Goal: Task Accomplishment & Management: Use online tool/utility

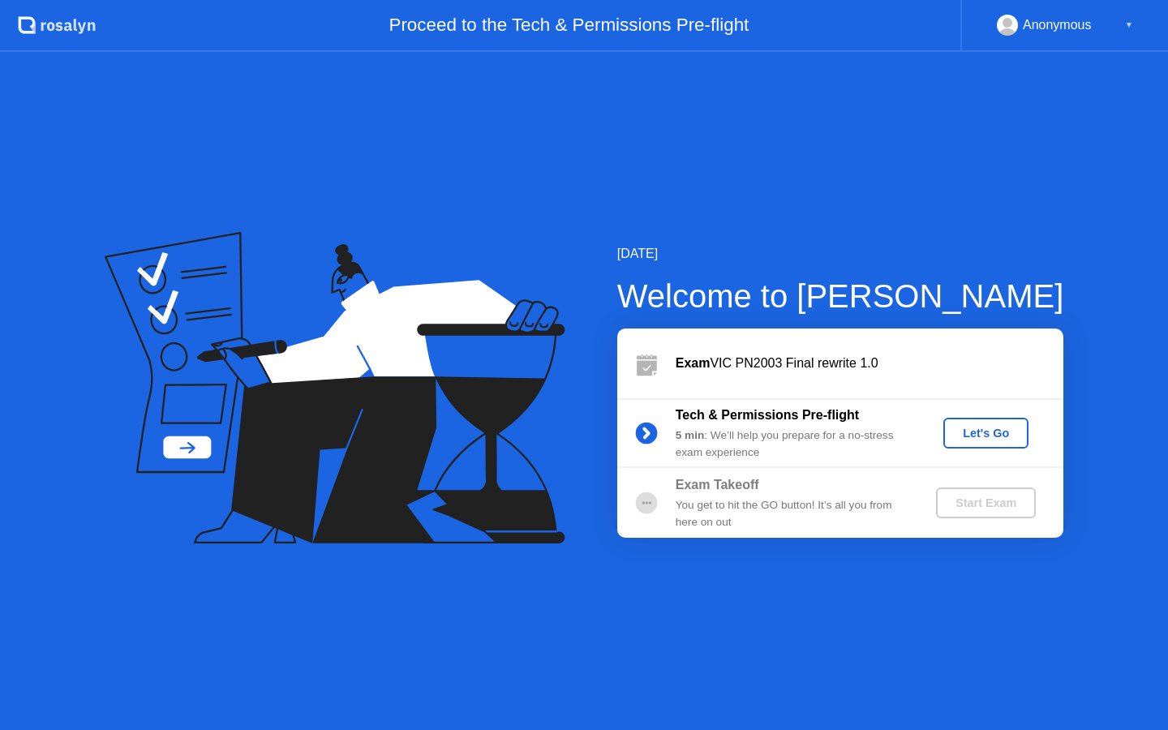
click at [976, 428] on div "Let's Go" at bounding box center [986, 433] width 72 height 13
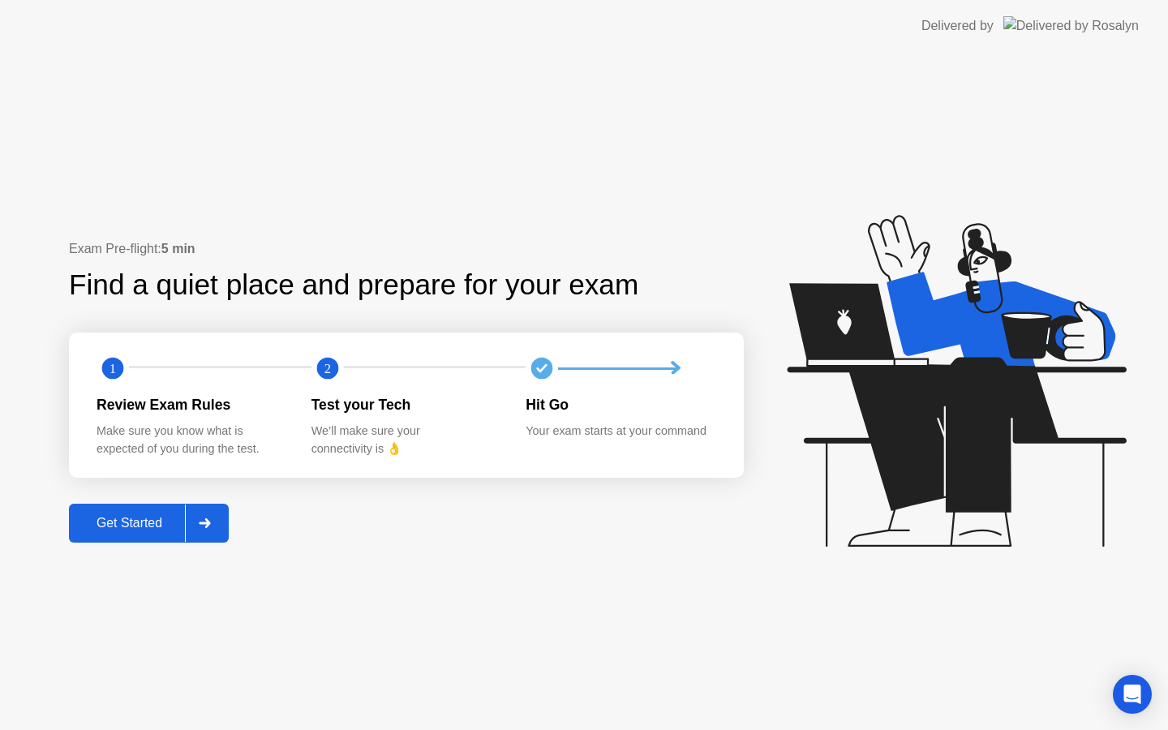
click at [194, 521] on div at bounding box center [204, 522] width 39 height 37
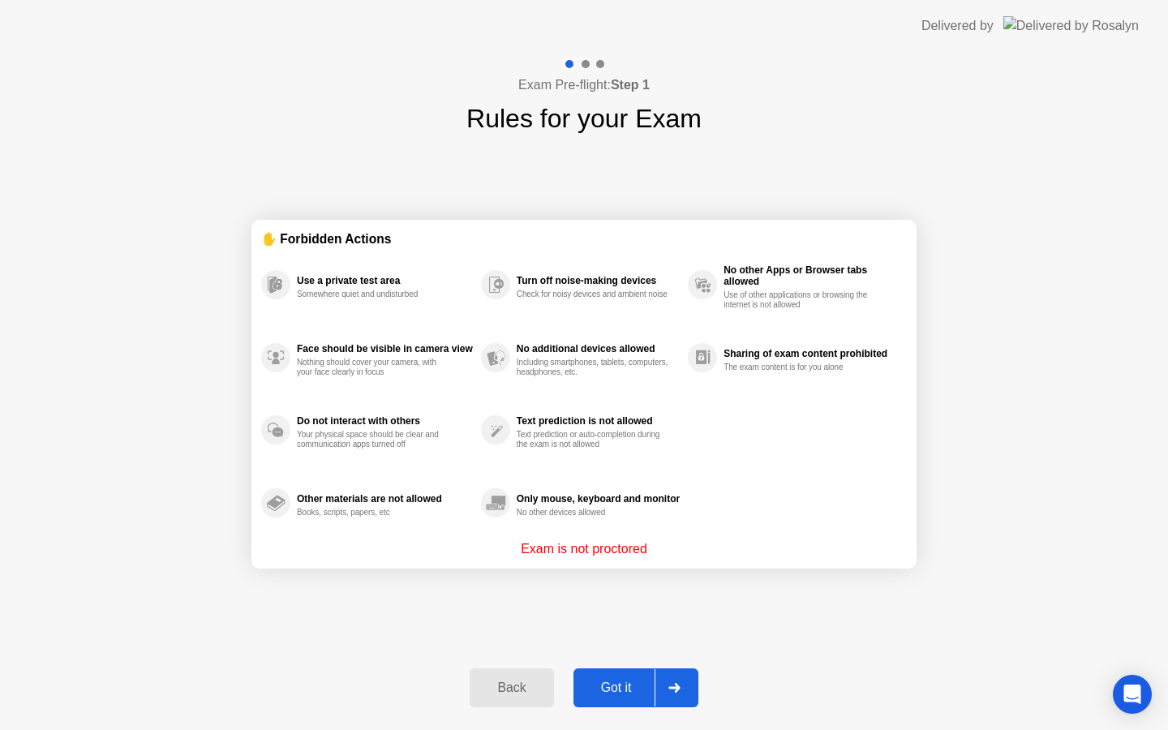
click at [624, 680] on div "Got it" at bounding box center [616, 687] width 76 height 15
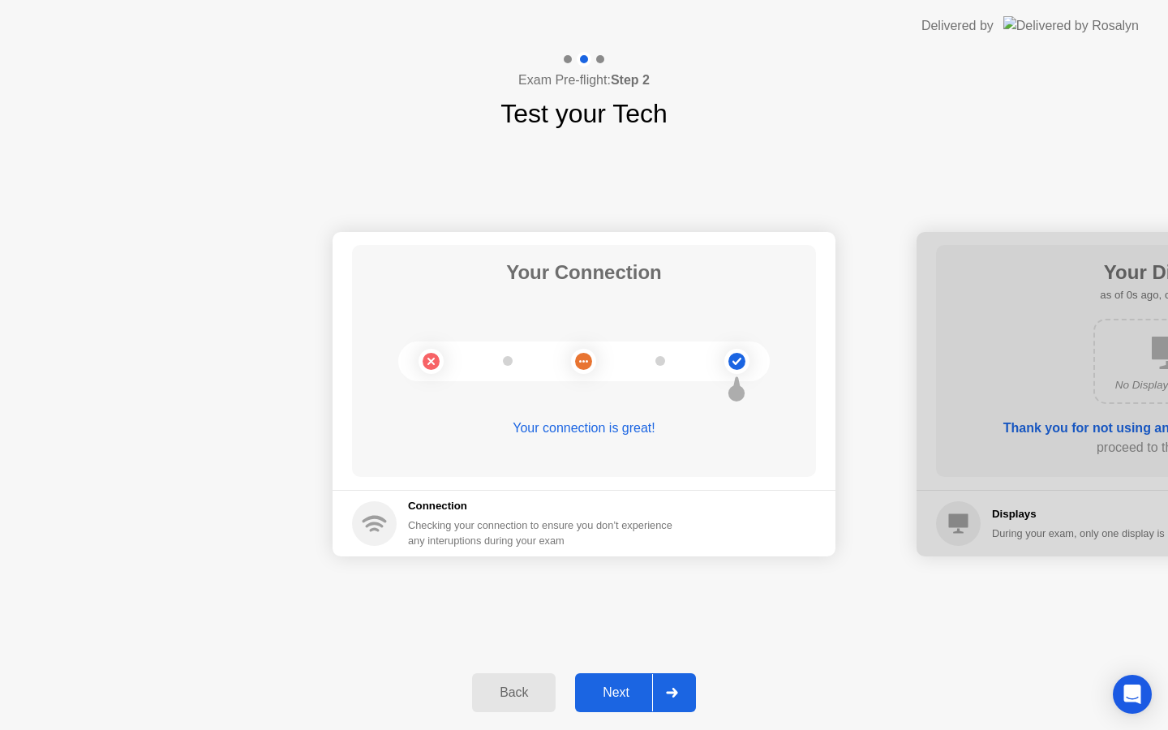
click at [620, 679] on button "Next" at bounding box center [635, 692] width 121 height 39
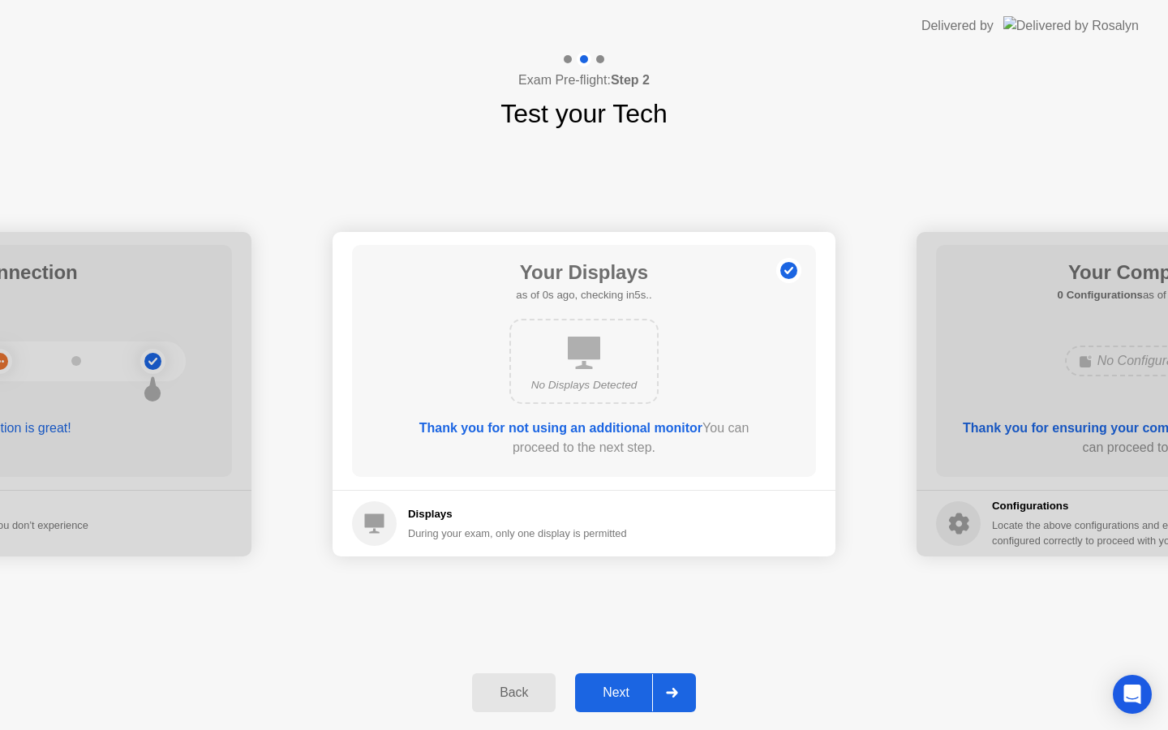
click at [620, 679] on button "Next" at bounding box center [635, 692] width 121 height 39
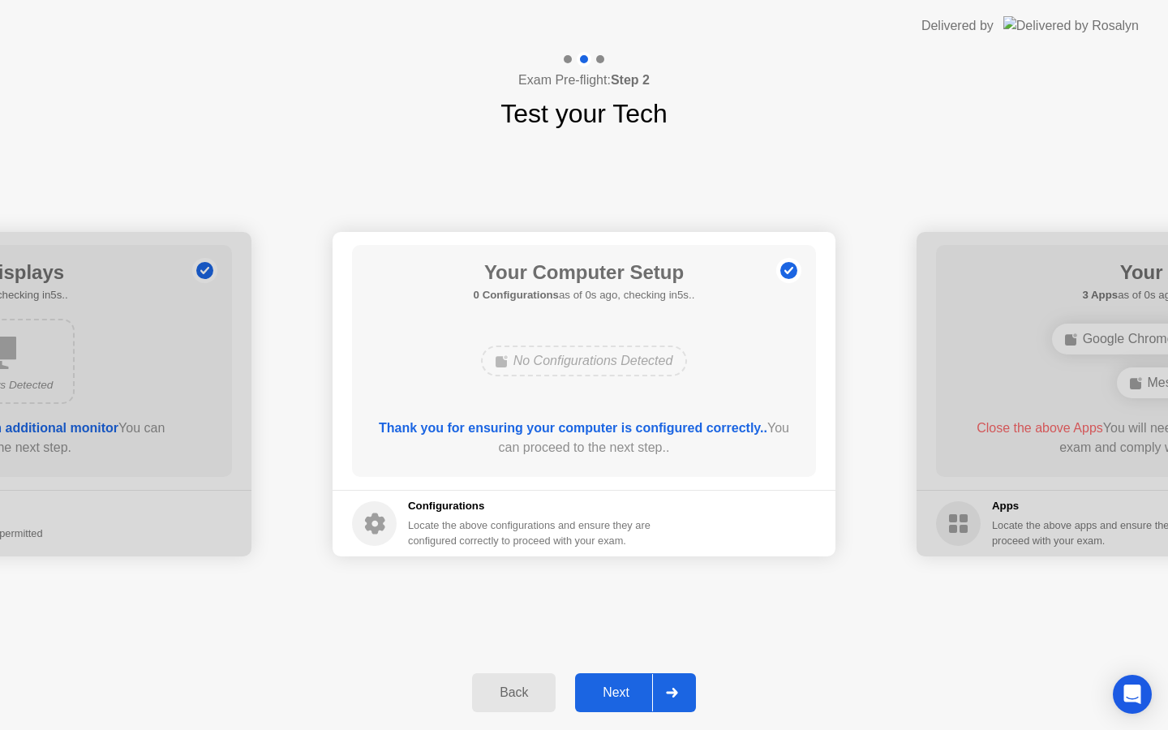
click at [621, 680] on button "Next" at bounding box center [635, 692] width 121 height 39
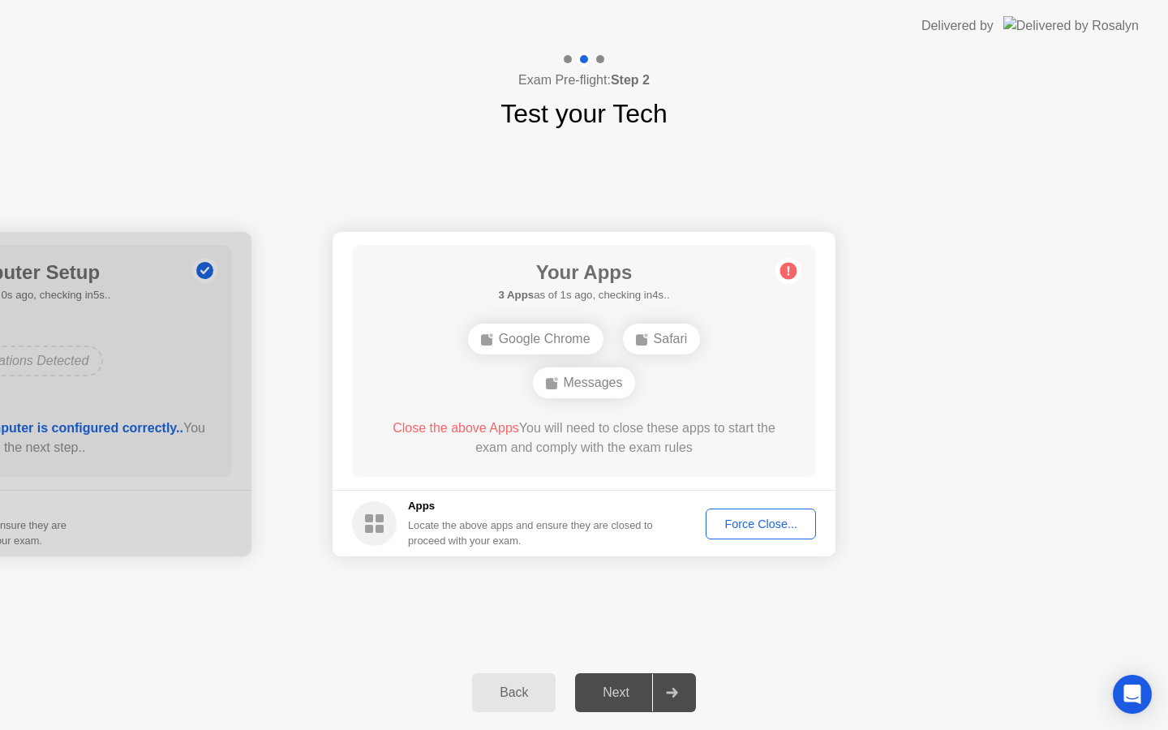
click at [759, 533] on button "Force Close..." at bounding box center [761, 523] width 110 height 31
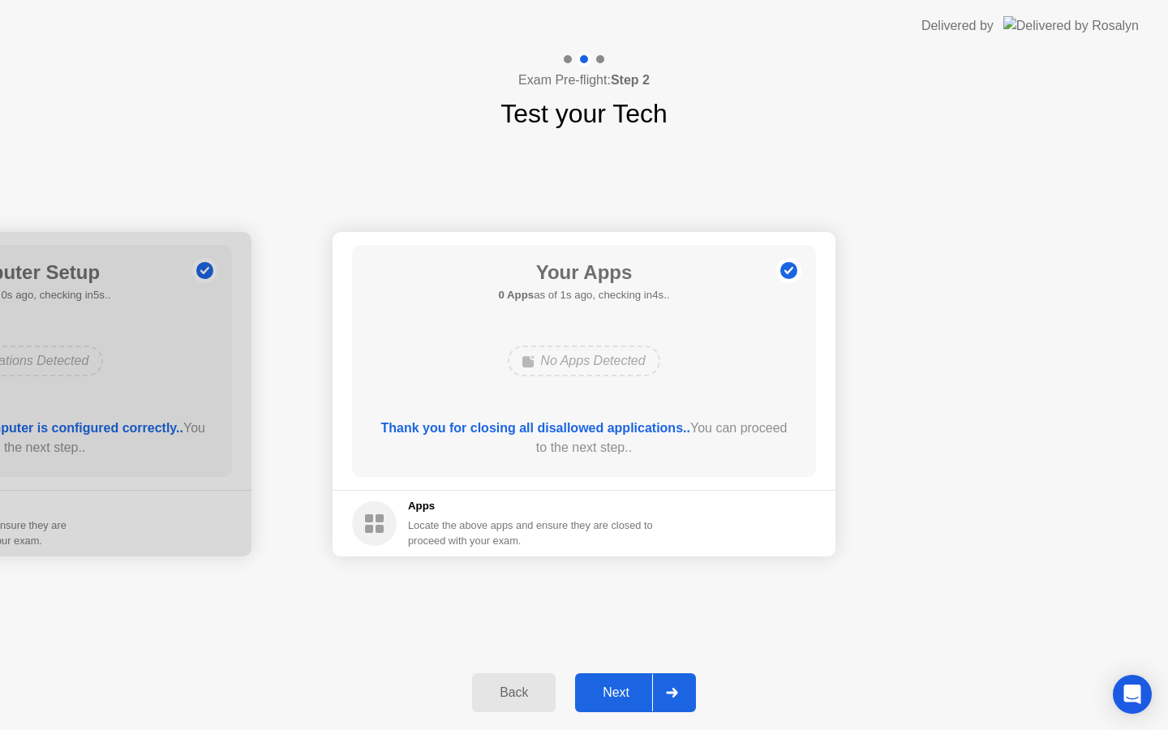
click at [637, 685] on div "Next" at bounding box center [616, 692] width 72 height 15
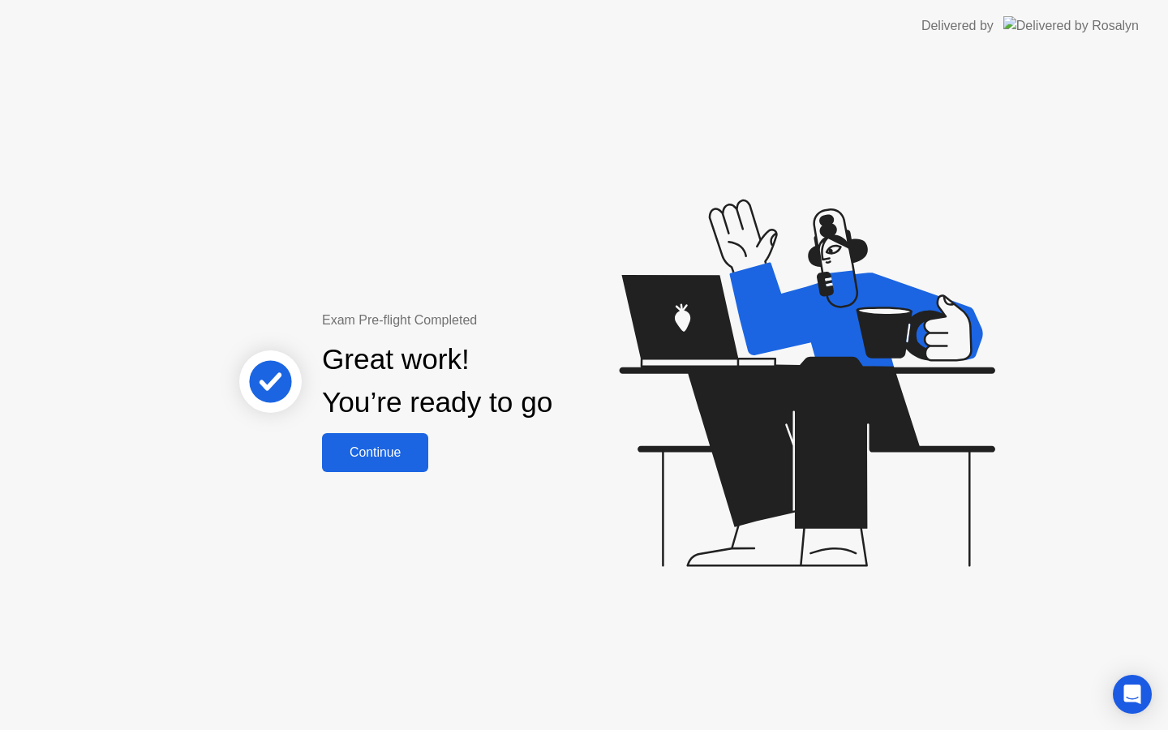
click at [403, 462] on button "Continue" at bounding box center [375, 452] width 106 height 39
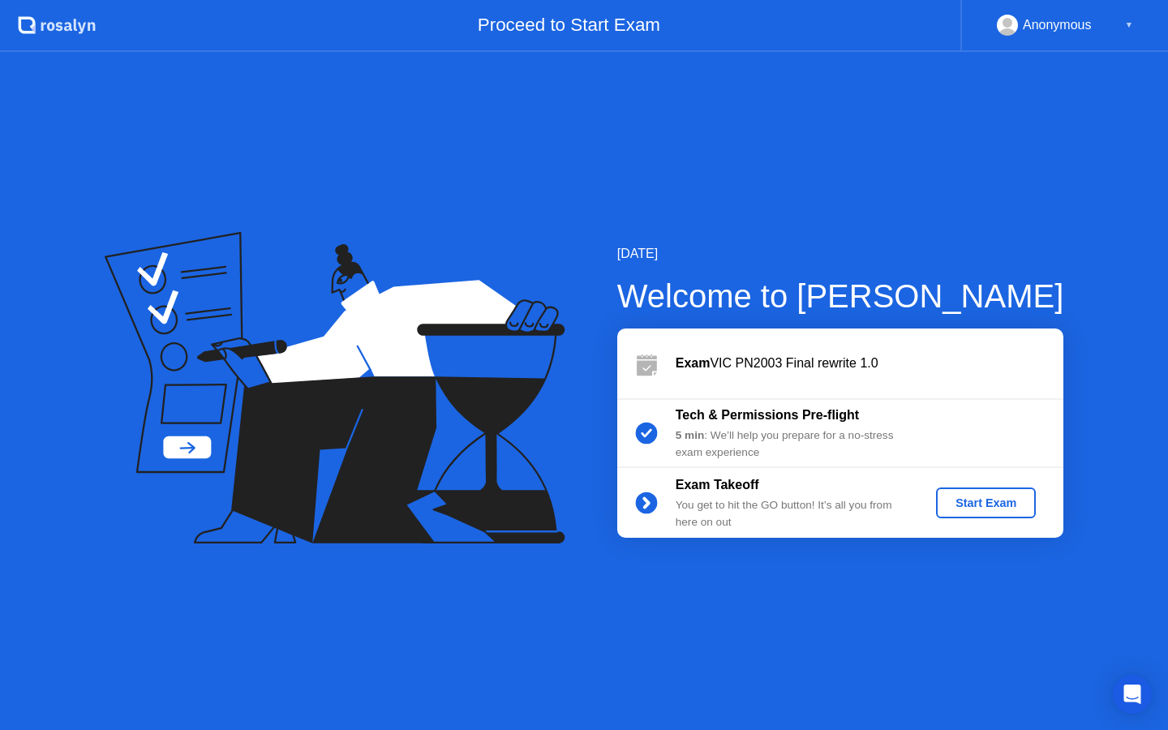
click at [993, 496] on div "Start Exam" at bounding box center [985, 502] width 87 height 13
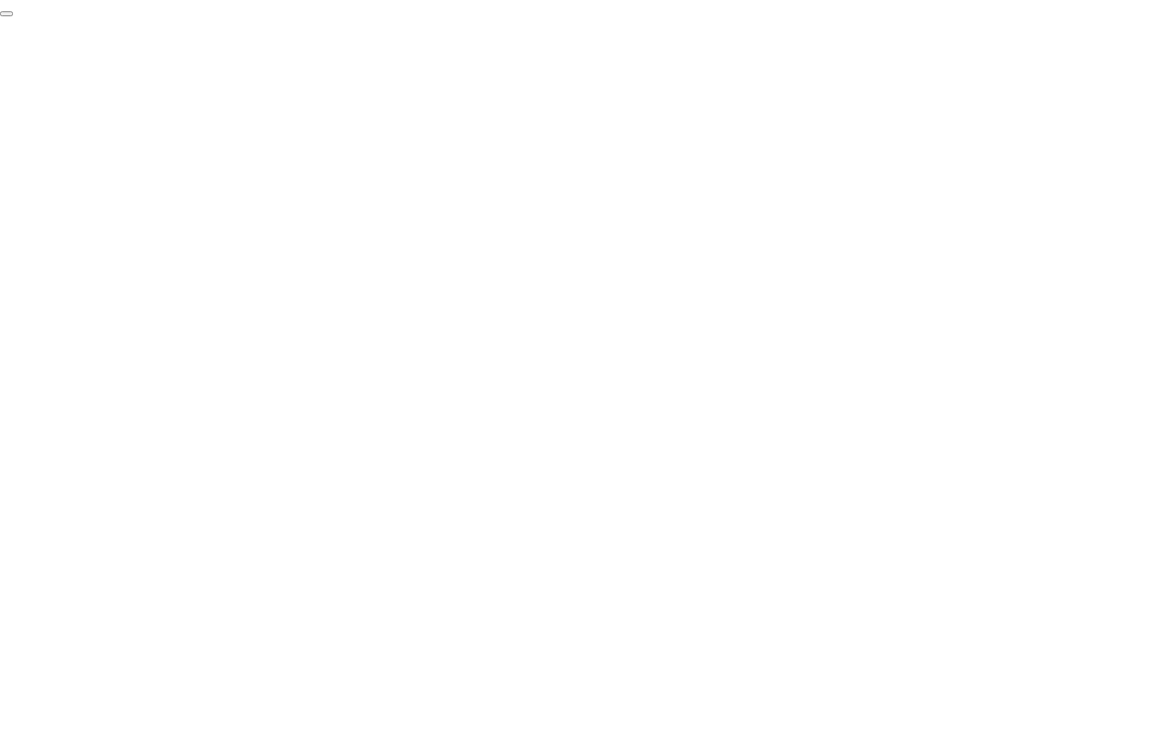
click div "End Proctoring Session"
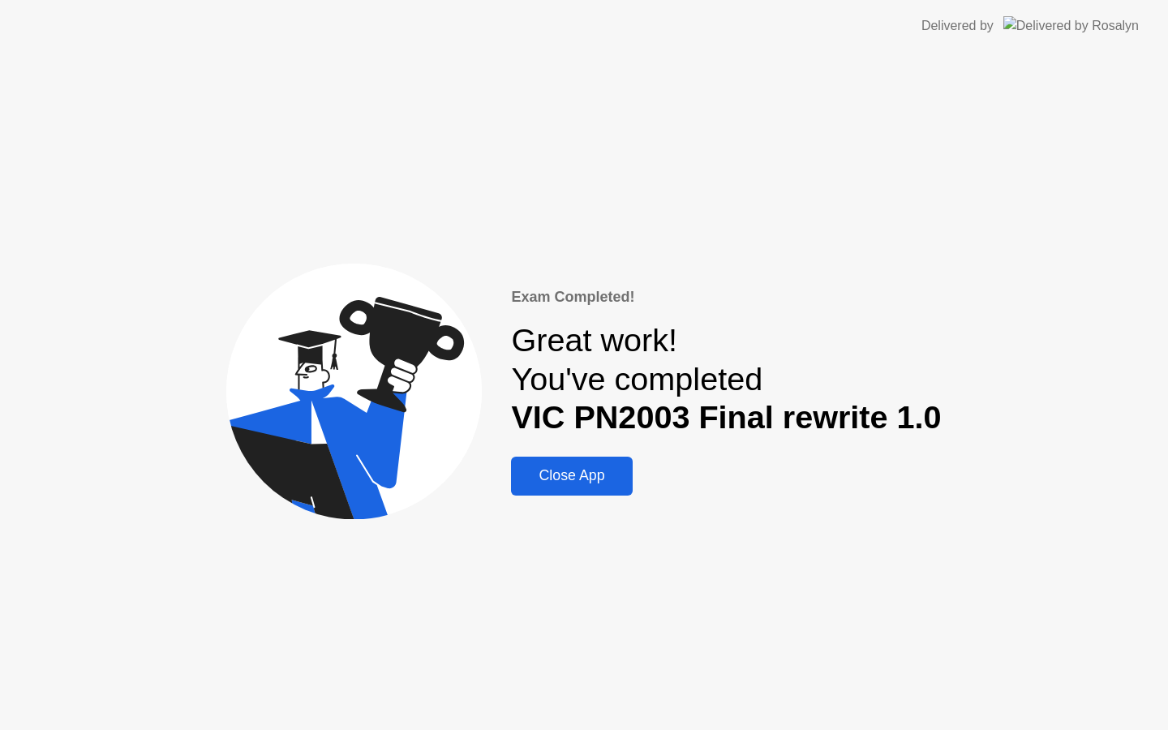
click at [582, 475] on div "Close App" at bounding box center [571, 475] width 111 height 17
